Goal: Task Accomplishment & Management: Manage account settings

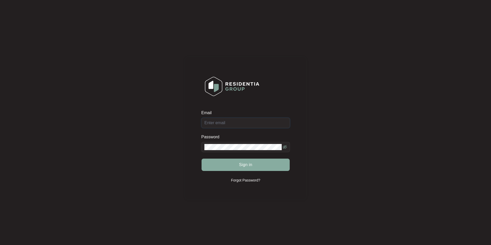
type input "[EMAIL_ADDRESS][DOMAIN_NAME]"
click at [232, 171] on button "Sign in" at bounding box center [245, 165] width 88 height 12
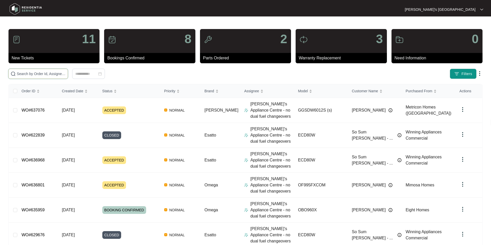
click at [66, 73] on input "text" at bounding box center [41, 74] width 49 height 6
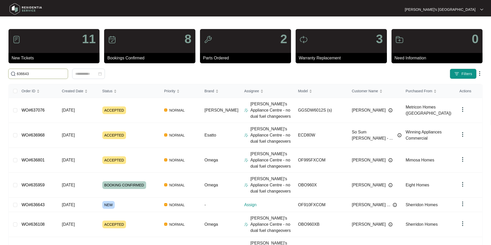
type input "636643"
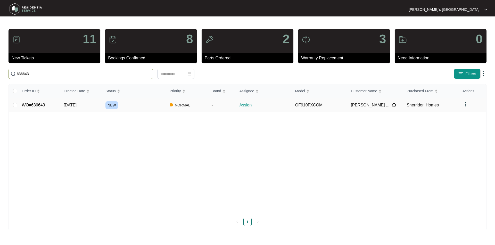
click at [39, 103] on link "WO#636643" at bounding box center [33, 105] width 23 height 4
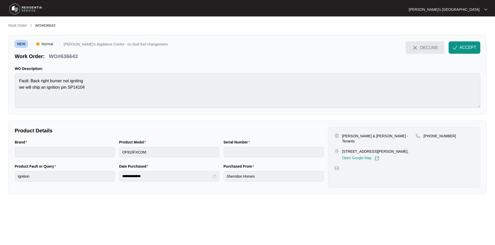
click at [427, 48] on span "DECLINE" at bounding box center [429, 48] width 18 height 6
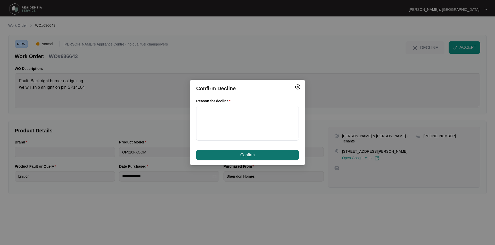
click at [243, 155] on span "Confirm" at bounding box center [247, 155] width 14 height 6
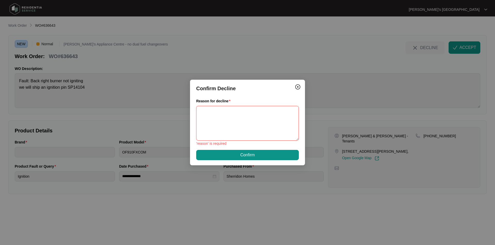
click at [234, 124] on textarea "Reason for decline" at bounding box center [247, 123] width 103 height 35
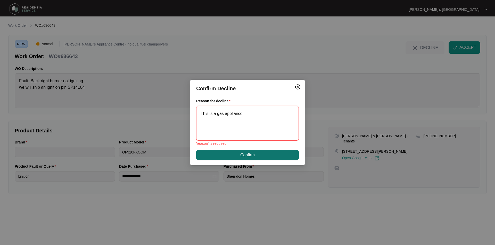
type textarea "This is a gas appliance"
click at [250, 158] on button "Confirm" at bounding box center [247, 155] width 103 height 10
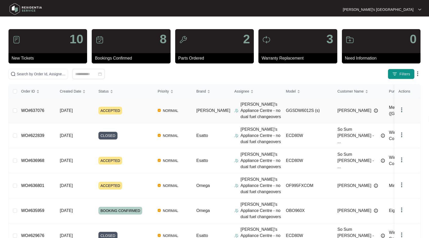
click at [37, 110] on link "WO#637076" at bounding box center [32, 110] width 23 height 4
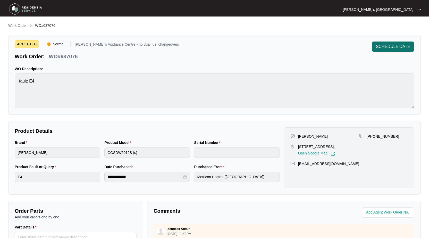
click at [390, 45] on span "SCHEDULE DATE" at bounding box center [393, 47] width 34 height 6
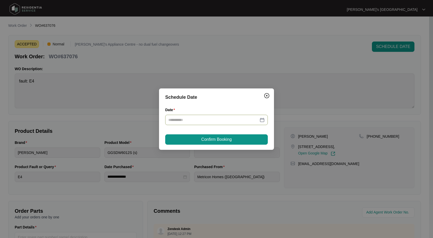
click at [261, 120] on div at bounding box center [216, 120] width 96 height 6
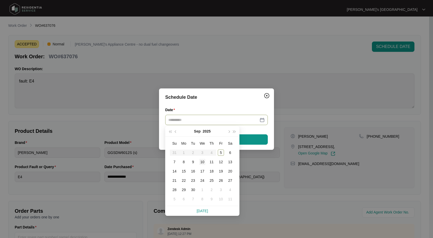
click at [203, 162] on div "10" at bounding box center [202, 162] width 6 height 6
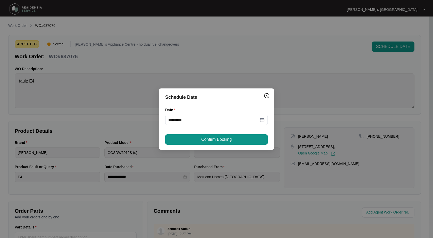
type input "**********"
click at [225, 139] on span "Confirm Booking" at bounding box center [216, 139] width 30 height 6
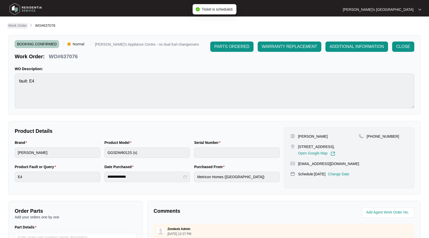
click at [19, 24] on p "Work Order" at bounding box center [17, 25] width 19 height 5
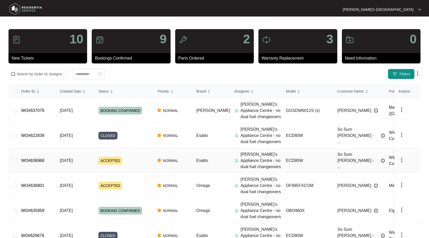
click at [37, 161] on link "WO#636968" at bounding box center [32, 160] width 23 height 4
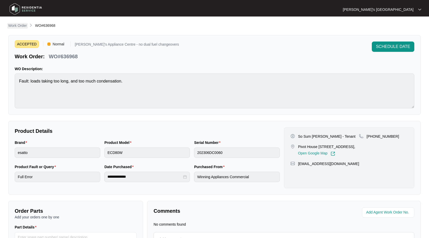
click at [21, 28] on p "Work Order" at bounding box center [17, 25] width 19 height 5
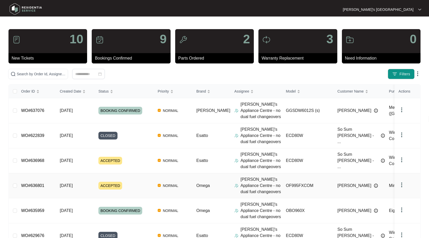
click at [34, 183] on div "Order ID Created Date Status Priority Brand Assignee Model Customer Name Purcha…" at bounding box center [214, 222] width 411 height 276
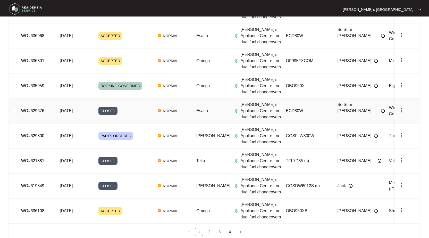
scroll to position [139, 0]
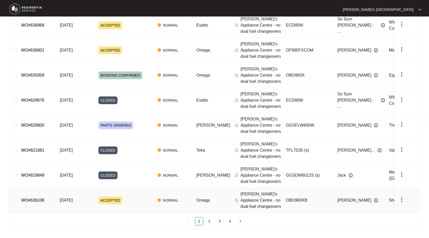
click at [35, 198] on link "WO#636108" at bounding box center [32, 200] width 23 height 4
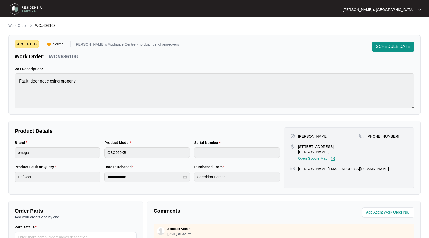
click at [381, 39] on div "ACCEPTED Normal [PERSON_NAME]'s Appliance Centre - no dual fuel changeovers Wor…" at bounding box center [214, 75] width 412 height 80
click at [384, 45] on span "SCHEDULE DATE" at bounding box center [393, 47] width 34 height 6
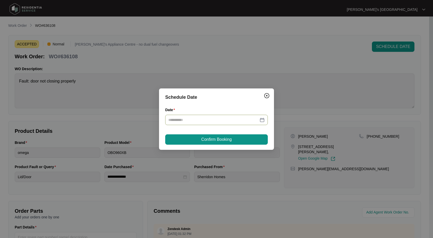
click at [262, 120] on div at bounding box center [216, 120] width 96 height 6
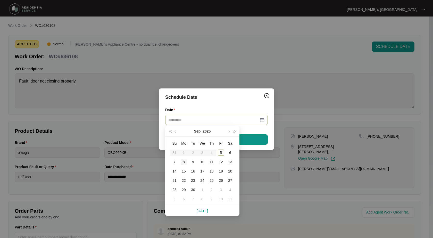
click at [181, 162] on div "8" at bounding box center [184, 162] width 6 height 6
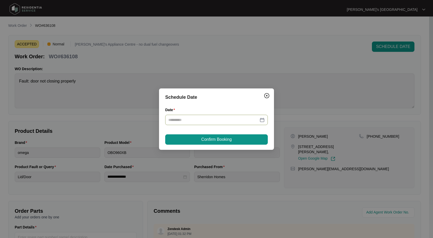
type input "**********"
click at [242, 142] on button "Confirm Booking" at bounding box center [216, 139] width 103 height 10
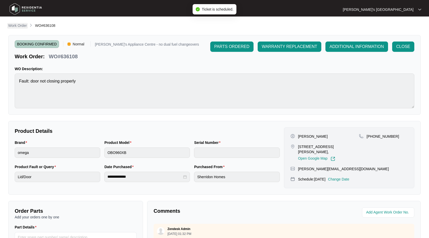
click at [20, 23] on p "Work Order" at bounding box center [17, 25] width 19 height 5
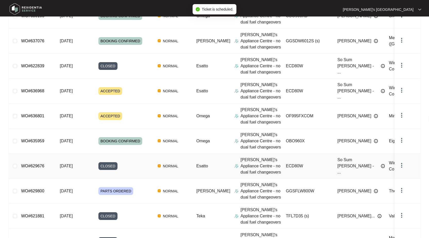
scroll to position [139, 0]
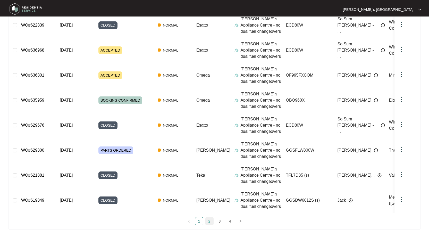
click at [209, 223] on link "2" at bounding box center [210, 221] width 8 height 8
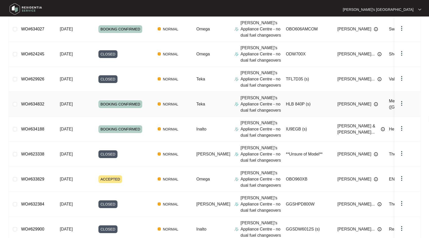
scroll to position [129, 0]
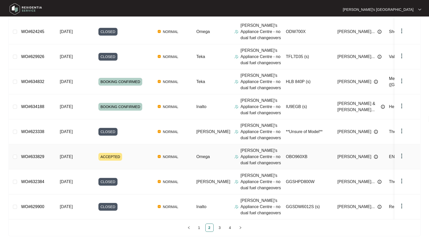
click at [30, 155] on link "WO#633829" at bounding box center [32, 156] width 23 height 4
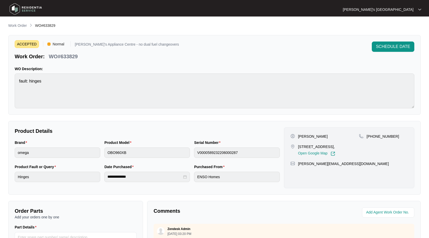
click at [391, 41] on div "ACCEPTED Normal [PERSON_NAME]'s Appliance Centre - no dual fuel changeovers Wor…" at bounding box center [214, 75] width 412 height 80
click at [386, 47] on span "SCHEDULE DATE" at bounding box center [393, 47] width 34 height 6
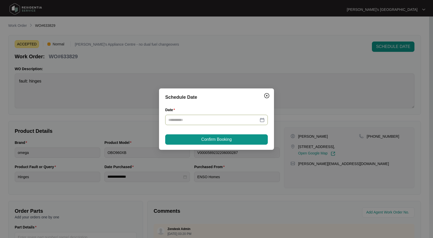
click at [261, 120] on div at bounding box center [216, 120] width 96 height 6
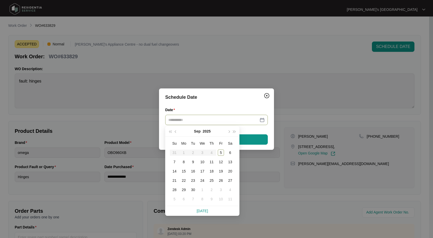
type input "**********"
click at [182, 181] on div "22" at bounding box center [184, 180] width 6 height 6
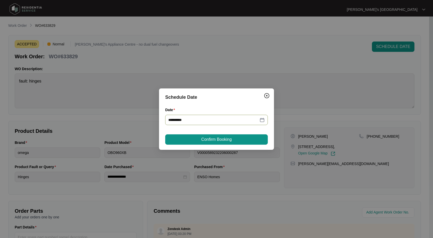
type input "**********"
click at [226, 138] on span "Confirm Booking" at bounding box center [216, 139] width 30 height 6
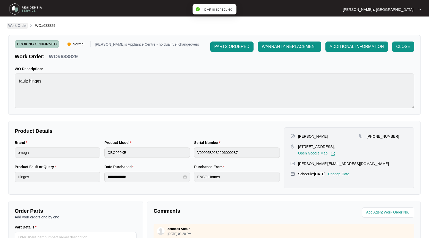
click at [23, 28] on link "Work Order" at bounding box center [17, 26] width 21 height 6
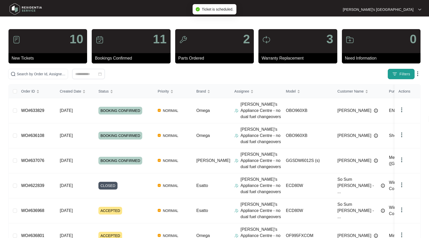
click at [396, 72] on img "button" at bounding box center [394, 73] width 5 height 5
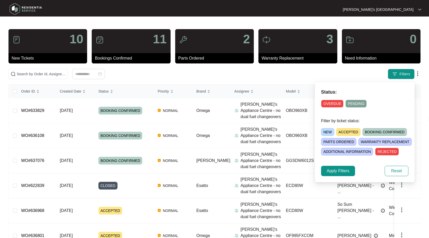
click at [343, 132] on span "ACCEPTED" at bounding box center [348, 132] width 24 height 8
click at [331, 169] on span "Apply Filters" at bounding box center [338, 171] width 23 height 6
